Goal: Register for event/course

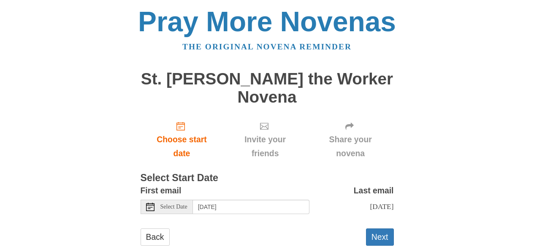
scroll to position [5, 0]
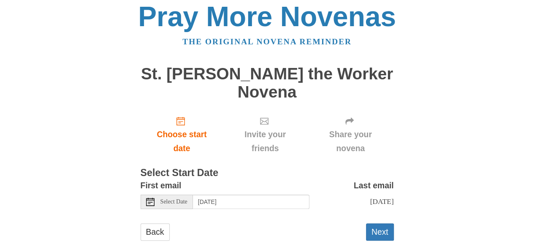
click at [188, 195] on div "Select Date" at bounding box center [167, 202] width 52 height 14
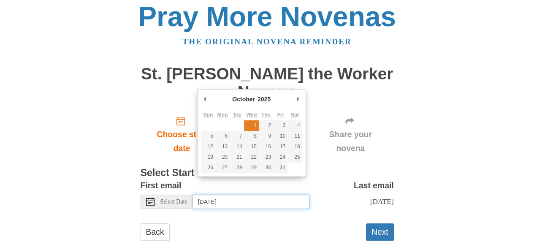
type input "Wednesday, October 1st"
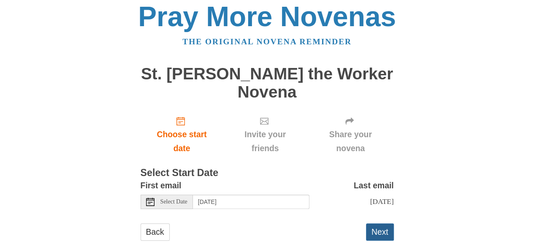
click at [377, 223] on button "Next" at bounding box center [380, 231] width 28 height 17
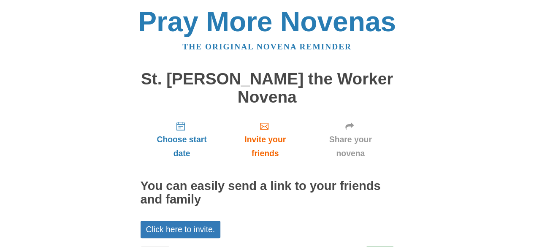
scroll to position [23, 0]
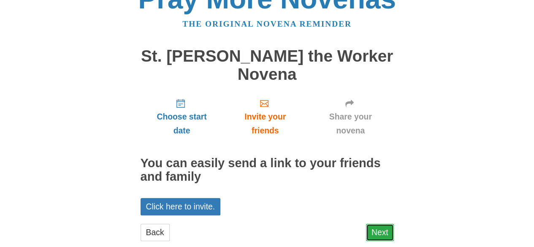
click at [393, 224] on link "Next" at bounding box center [380, 232] width 28 height 17
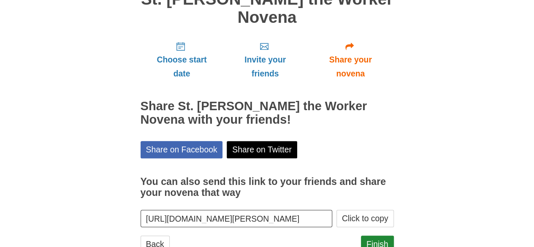
scroll to position [80, 0]
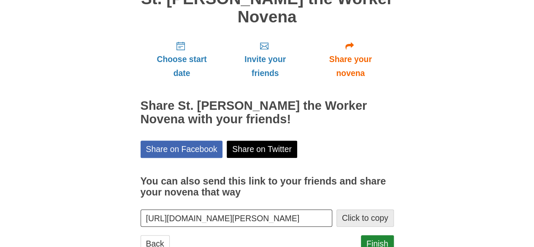
click at [381, 209] on button "Click to copy" at bounding box center [364, 217] width 57 height 17
click at [381, 235] on link "Finish" at bounding box center [377, 243] width 33 height 17
